Goal: Task Accomplishment & Management: Use online tool/utility

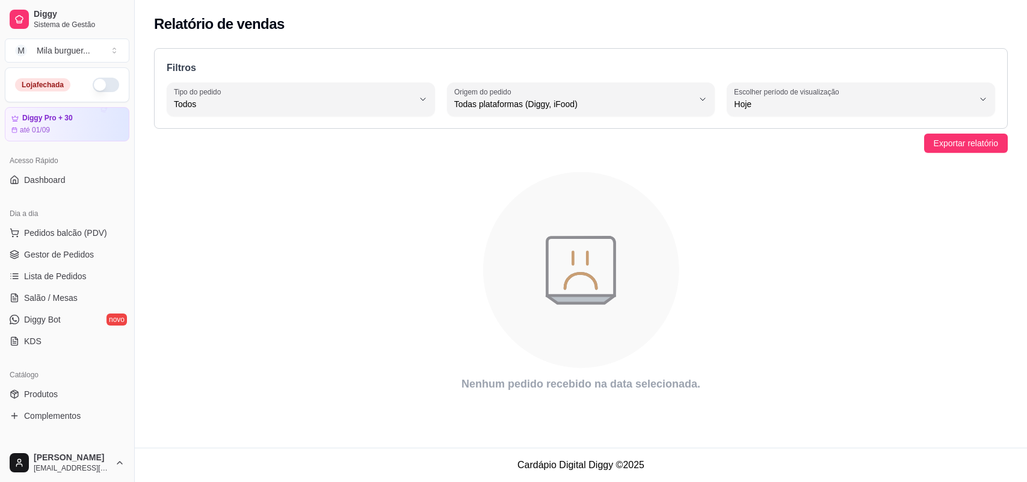
select select "ALL"
select select "0"
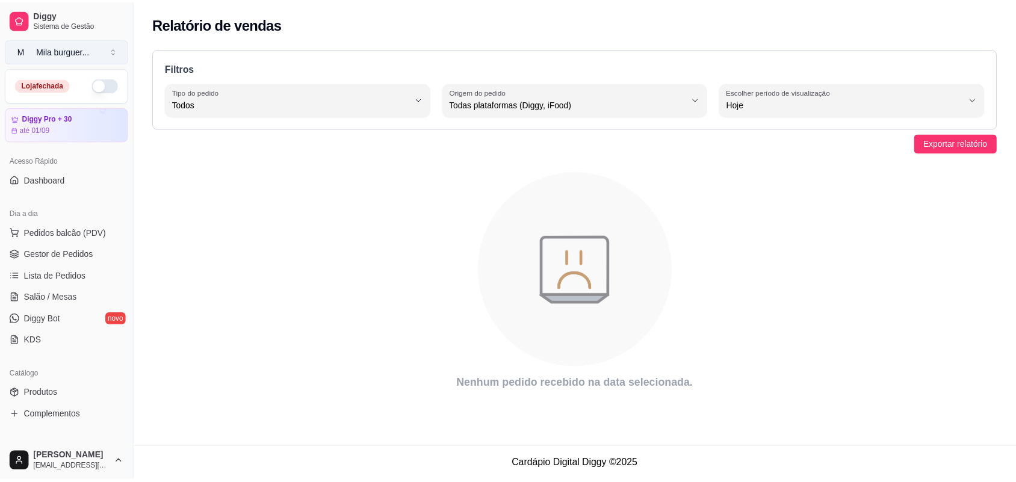
scroll to position [150, 0]
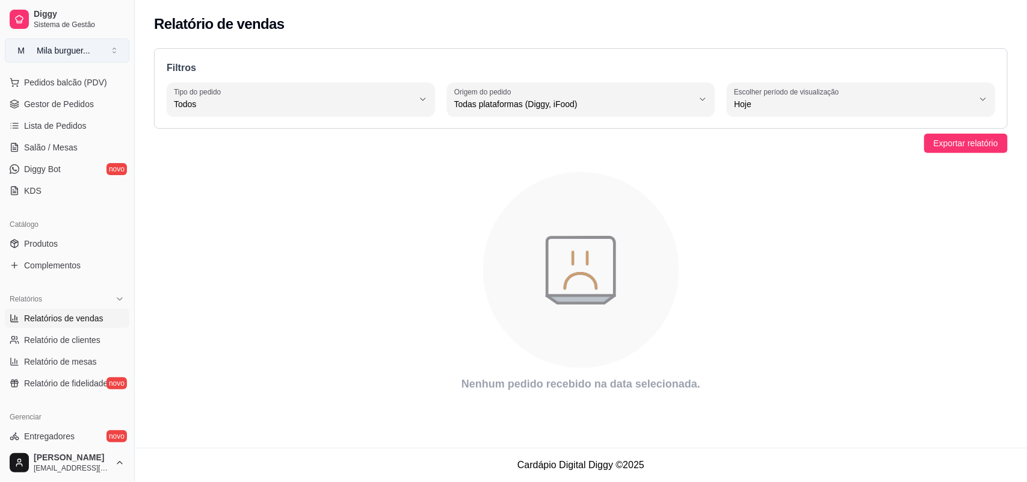
click at [71, 47] on div "Mila burguer ..." at bounding box center [64, 51] width 54 height 12
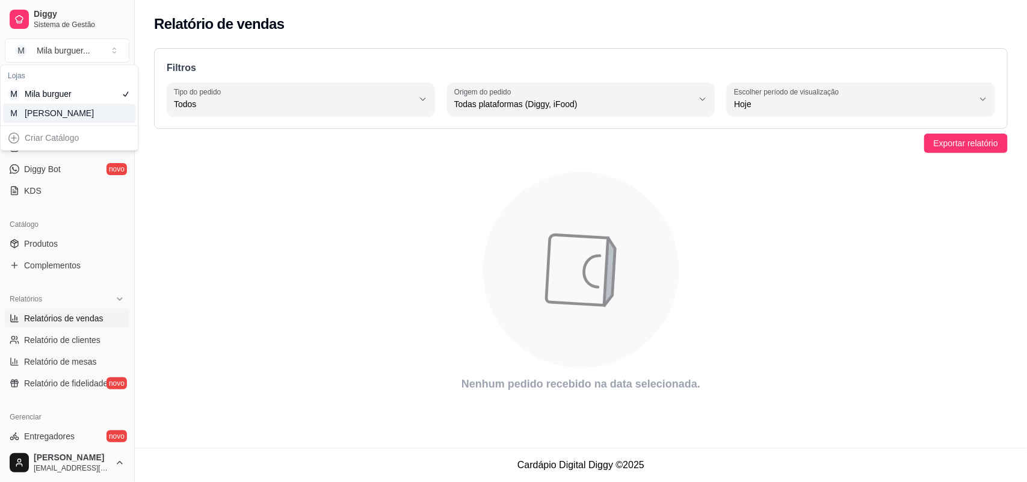
click at [68, 113] on div "[PERSON_NAME]" at bounding box center [52, 114] width 54 height 12
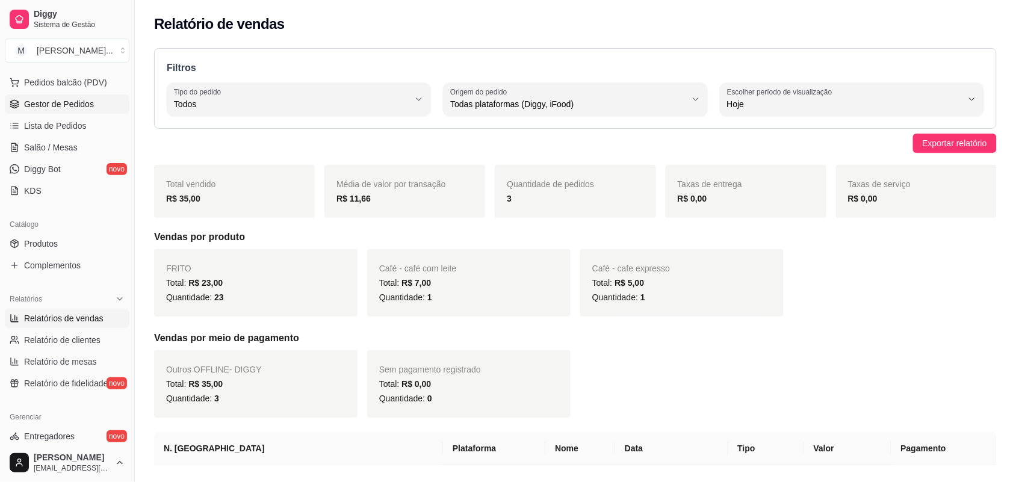
click at [68, 103] on span "Gestor de Pedidos" at bounding box center [59, 104] width 70 height 12
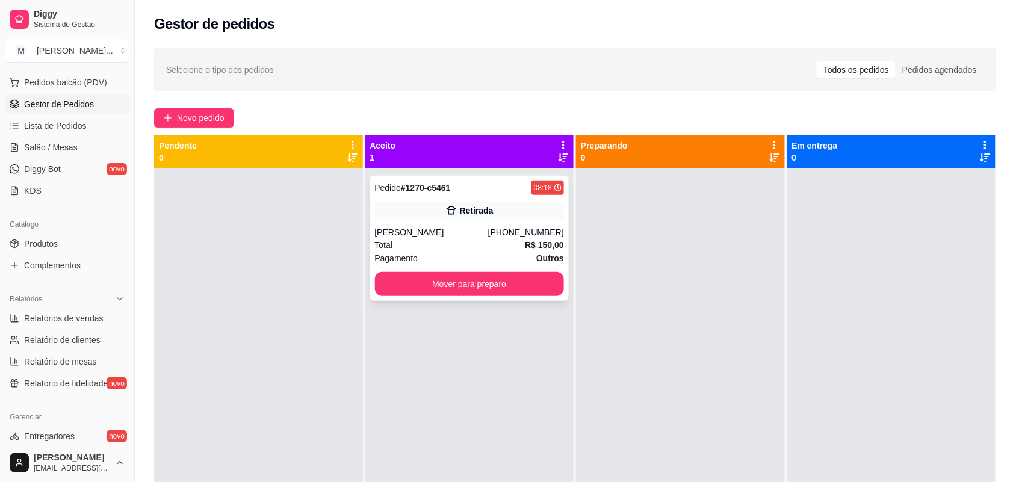
click at [401, 224] on div "Pedido # 1270-c5461 08:18 Retirada mauricio [PHONE_NUMBER] Total R$ 150,00 Paga…" at bounding box center [469, 238] width 199 height 125
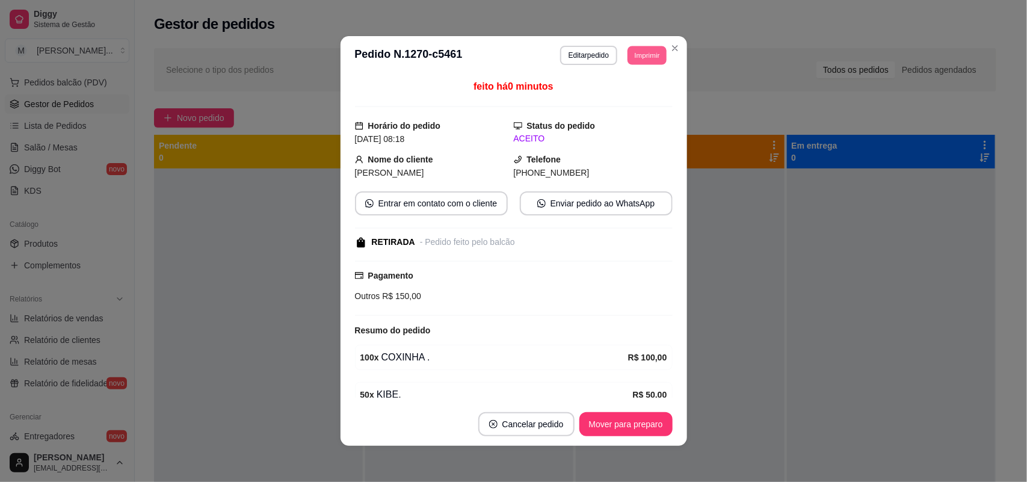
click at [636, 58] on button "Imprimir" at bounding box center [647, 55] width 39 height 19
click at [618, 94] on button "IMPRESSORA" at bounding box center [619, 97] width 84 height 19
click at [643, 54] on button "Imprimir" at bounding box center [647, 55] width 40 height 19
click at [639, 94] on button "IMPRESSORA" at bounding box center [619, 97] width 84 height 19
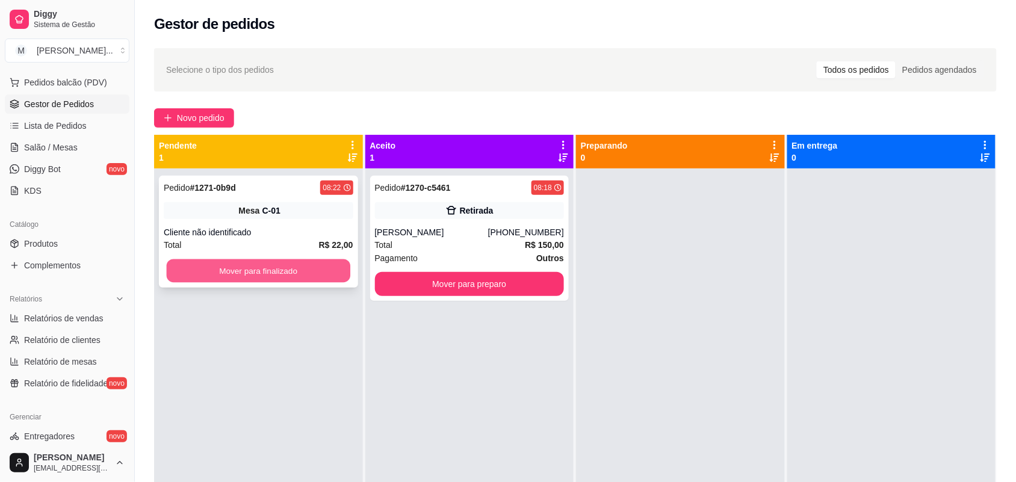
click at [290, 267] on button "Mover para finalizado" at bounding box center [259, 270] width 184 height 23
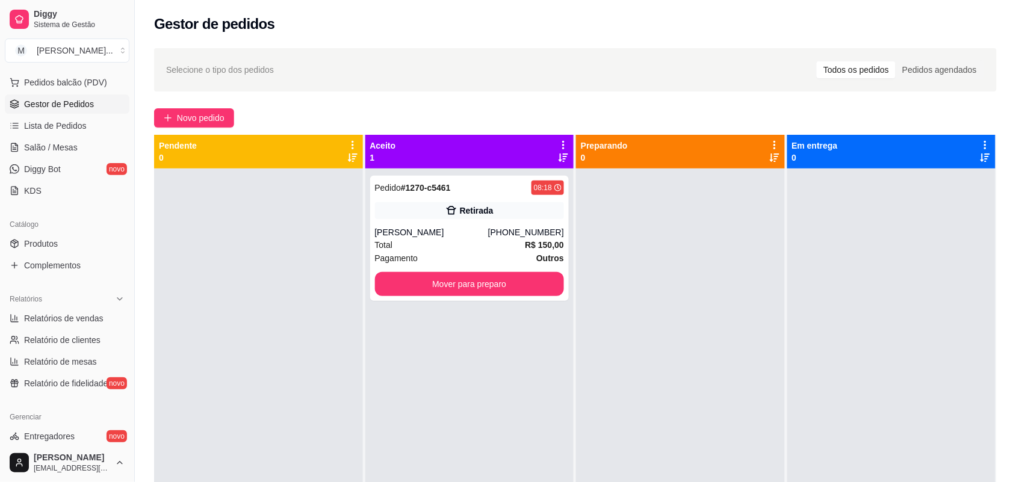
drag, startPoint x: 825, startPoint y: 389, endPoint x: 826, endPoint y: 402, distance: 13.3
click at [826, 401] on div at bounding box center [891, 410] width 209 height 482
